Goal: Task Accomplishment & Management: Manage account settings

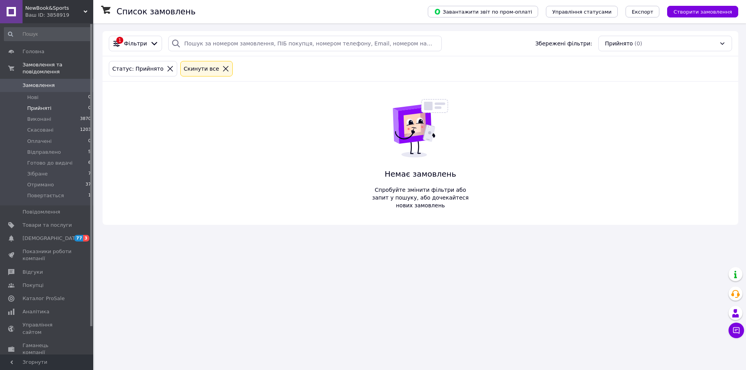
click at [0, 5] on link at bounding box center [11, 11] width 23 height 23
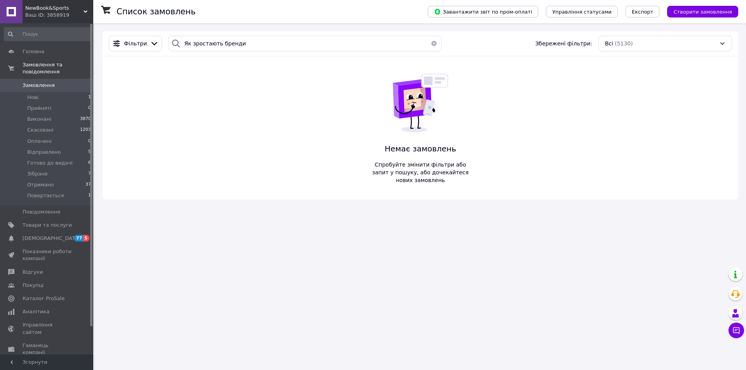
type input "Як зростають бренди"
click at [433, 43] on button "button" at bounding box center [434, 44] width 16 height 16
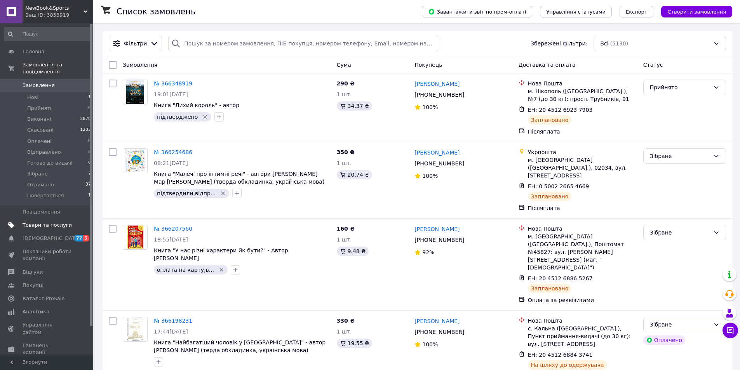
click at [52, 222] on span "Товари та послуги" at bounding box center [47, 225] width 49 height 7
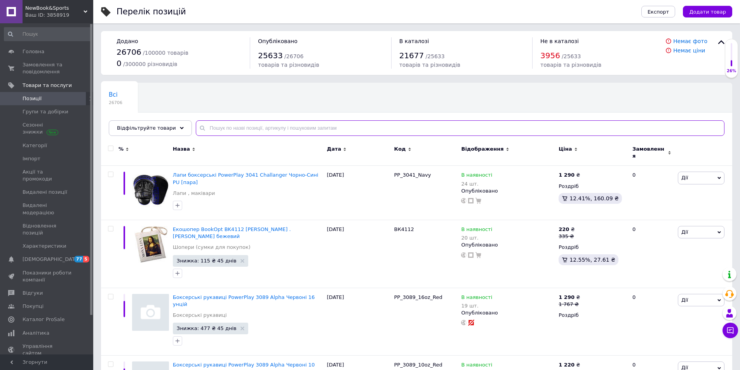
click at [213, 126] on input "text" at bounding box center [460, 128] width 529 height 16
paste input "Як зростають бренди"
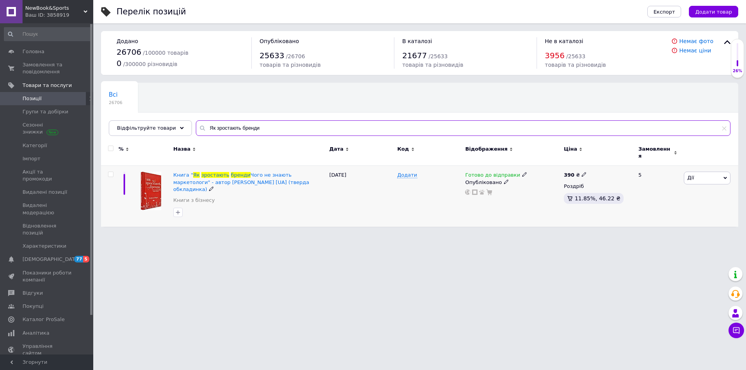
type input "Як зростають бренди"
click at [568, 172] on b "390" at bounding box center [569, 175] width 10 height 6
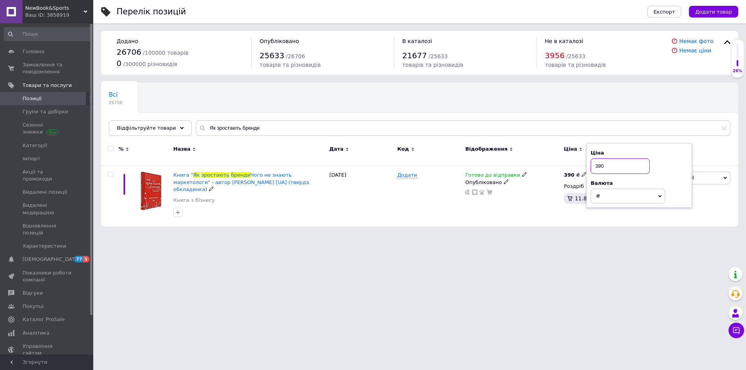
drag, startPoint x: 588, startPoint y: 158, endPoint x: 570, endPoint y: 156, distance: 18.4
click at [570, 156] on div "% Назва Дата Код Відображення Ціна Замовлення Книга " Як зростають бренди Чого …" at bounding box center [419, 183] width 637 height 87
type input "435"
click at [46, 66] on span "Замовлення та повідомлення" at bounding box center [47, 68] width 49 height 14
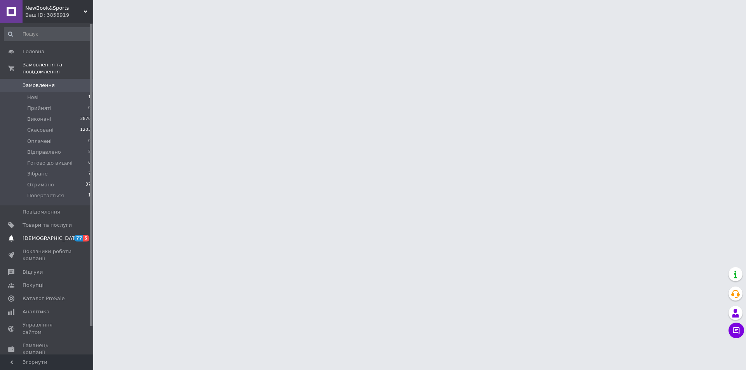
click at [49, 235] on span "[DEMOGRAPHIC_DATA]" at bounding box center [52, 238] width 58 height 7
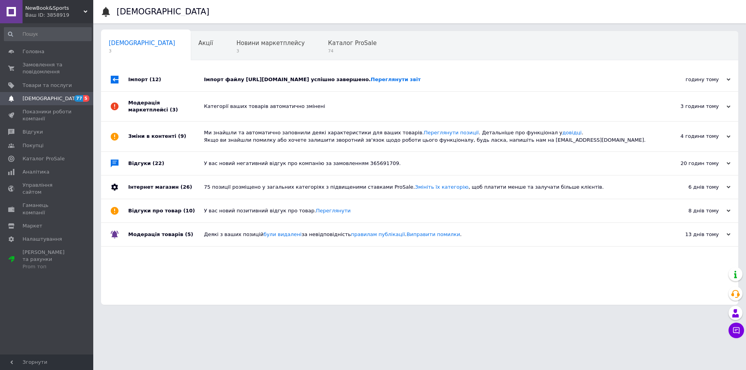
click at [54, 99] on span "[DEMOGRAPHIC_DATA]" at bounding box center [47, 98] width 49 height 7
click at [30, 50] on span "Головна" at bounding box center [34, 51] width 22 height 7
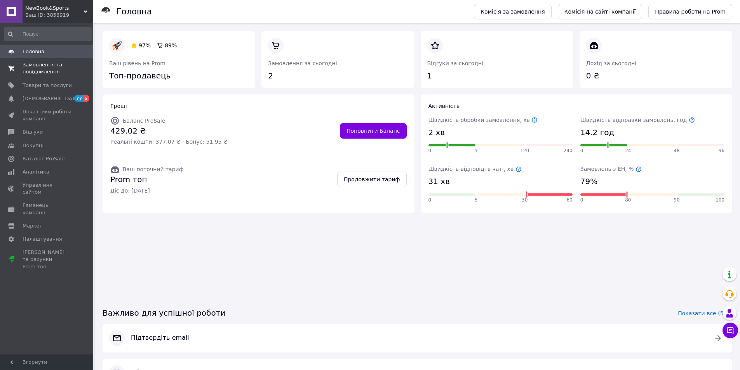
click at [38, 70] on span "Замовлення та повідомлення" at bounding box center [47, 68] width 49 height 14
